Goal: Information Seeking & Learning: Learn about a topic

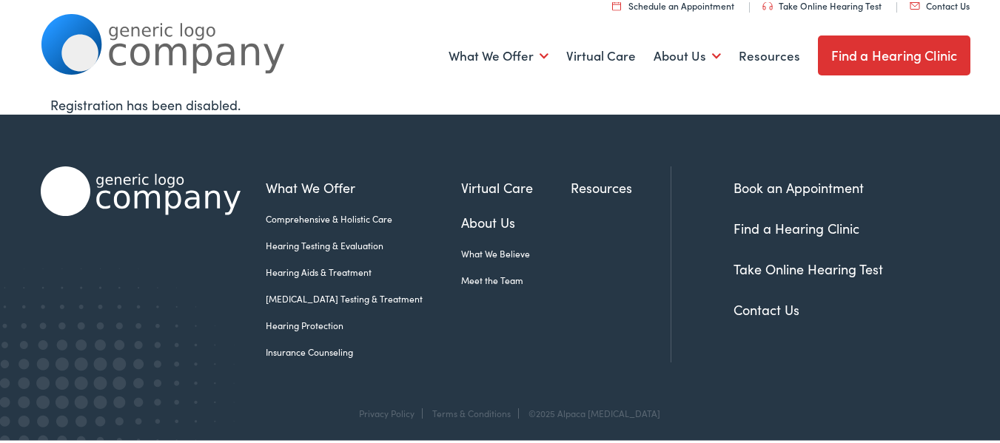
scroll to position [29, 0]
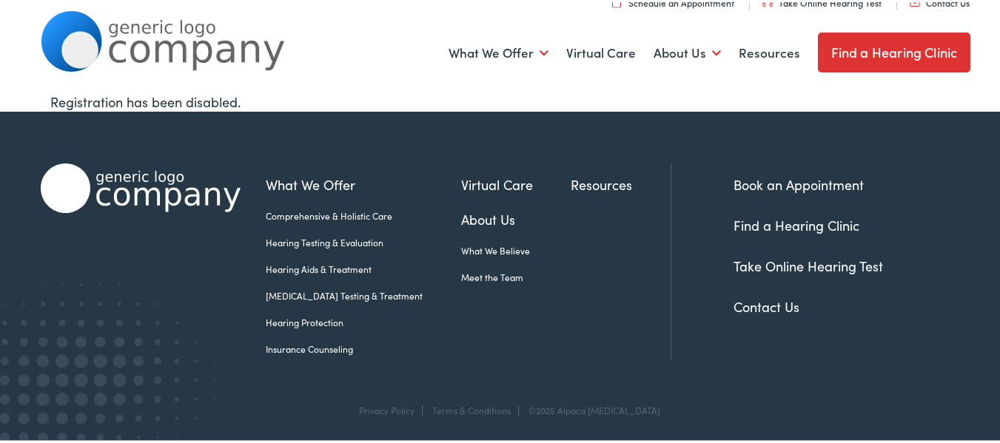
click at [587, 184] on link "Resources" at bounding box center [620, 182] width 100 height 20
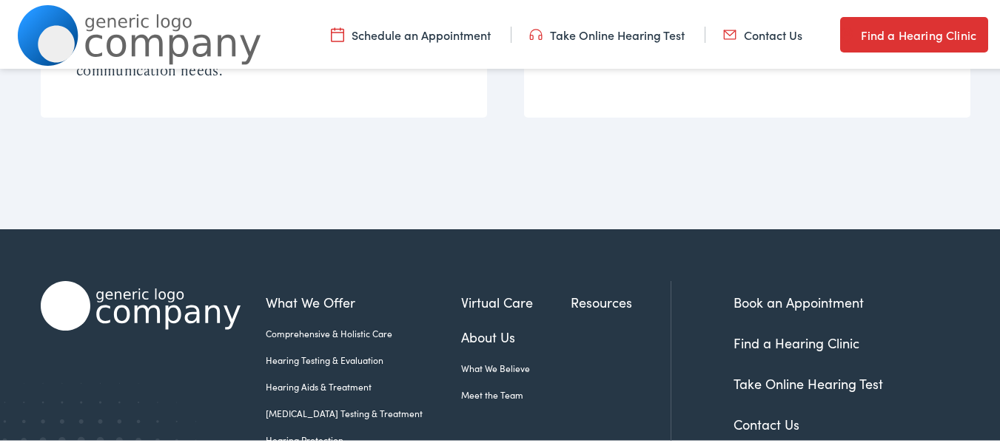
scroll to position [1302, 0]
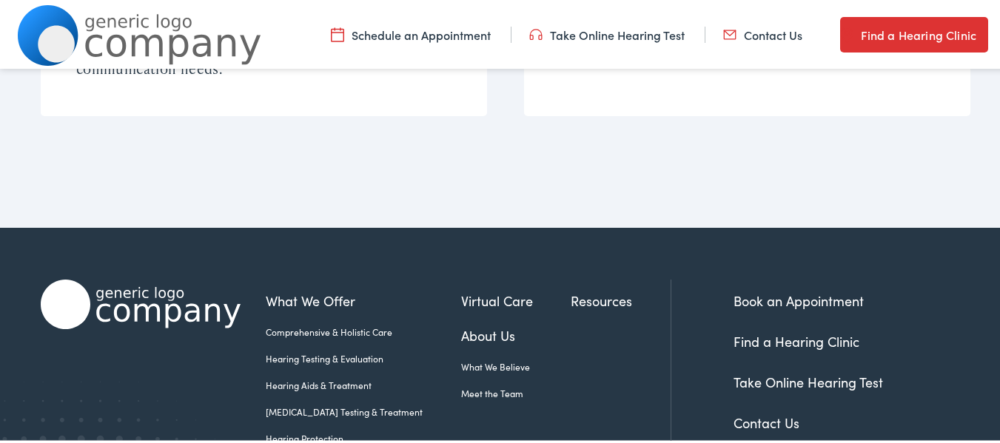
click at [281, 370] on ul "Comprehensive & Holistic Care Hearing Testing & Evaluation Hearing Aids & Treat…" at bounding box center [363, 396] width 195 height 146
click at [277, 377] on link "Hearing Aids & Treatment" at bounding box center [363, 383] width 195 height 13
